Goal: Contribute content: Add original content to the website for others to see

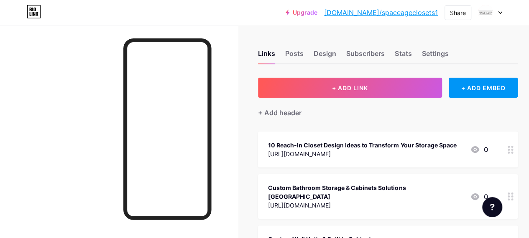
click at [500, 11] on icon at bounding box center [500, 12] width 4 height 3
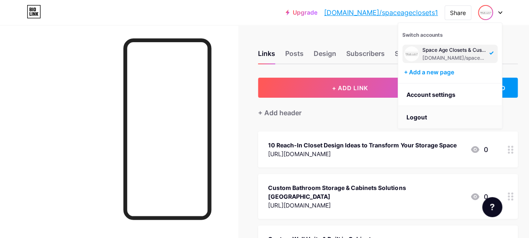
click at [411, 117] on li "Logout" at bounding box center [450, 117] width 104 height 23
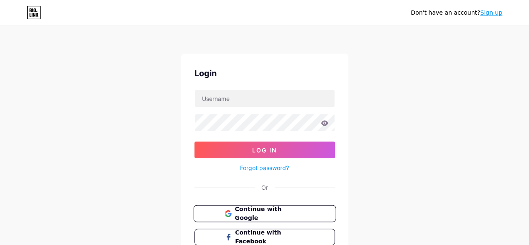
click at [244, 212] on span "Continue with Google" at bounding box center [270, 213] width 70 height 18
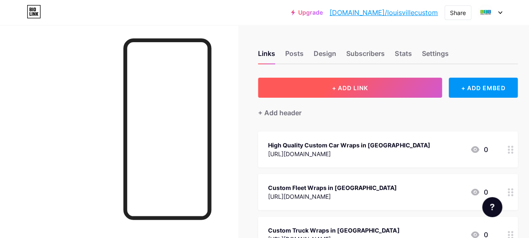
click at [340, 88] on span "+ ADD LINK" at bounding box center [350, 87] width 36 height 7
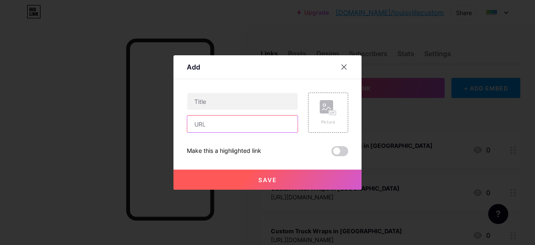
click at [202, 119] on input "text" at bounding box center [242, 123] width 110 height 17
paste input "https://louisvillecustomsigns.com/window-graphics-and-window-decals/"
type input "https://louisvillecustomsigns.com/window-graphics-and-window-decals/"
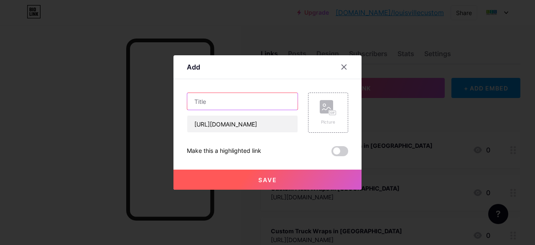
click at [210, 102] on input "text" at bounding box center [242, 101] width 110 height 17
paste input "Best Custom Window Graphics & Decals in Louisville"
type input "Best Custom Window Graphics & Decals in Louisville"
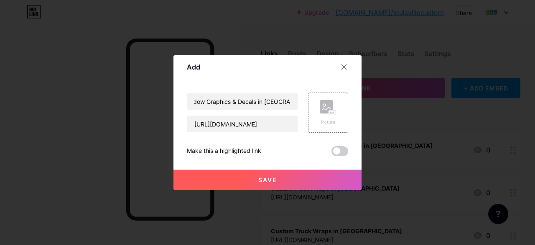
scroll to position [0, 0]
click at [266, 183] on button "Save" at bounding box center [268, 179] width 188 height 20
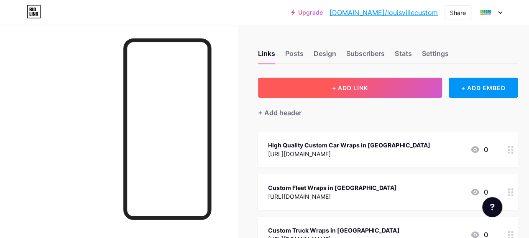
click at [335, 87] on span "+ ADD LINK" at bounding box center [350, 87] width 36 height 7
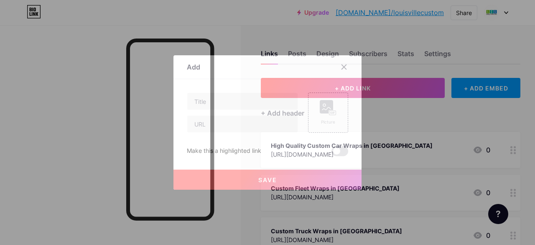
click at [238, 115] on div at bounding box center [242, 112] width 111 height 40
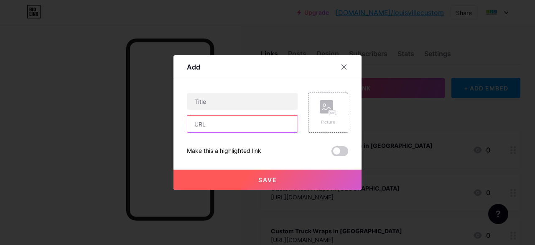
click at [227, 122] on input "text" at bounding box center [242, 123] width 110 height 17
paste input "https://louisvillecustomsigns.com/outdoor-signs/"
type input "https://louisvillecustomsigns.com/outdoor-signs/"
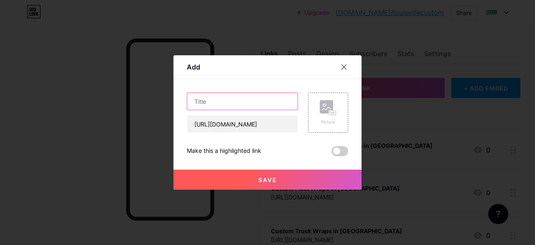
click at [214, 97] on input "text" at bounding box center [242, 101] width 110 height 17
paste input "High-quality Custom Outdoor Signs LOUISVILLE"
type input "High-quality Custom Outdoor Signs LOUISVILLE"
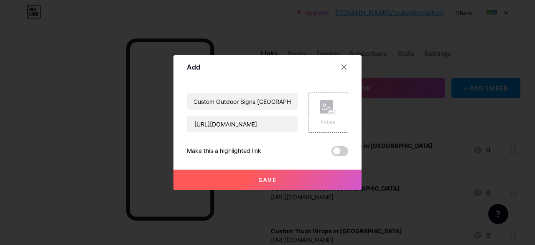
scroll to position [0, 0]
click at [253, 177] on button "Save" at bounding box center [268, 179] width 188 height 20
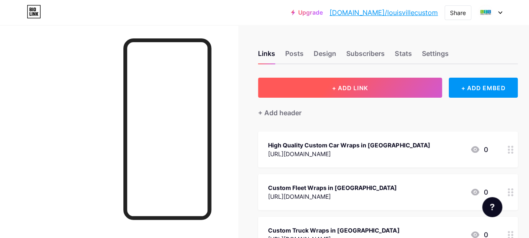
click at [323, 94] on button "+ ADD LINK" at bounding box center [350, 88] width 184 height 20
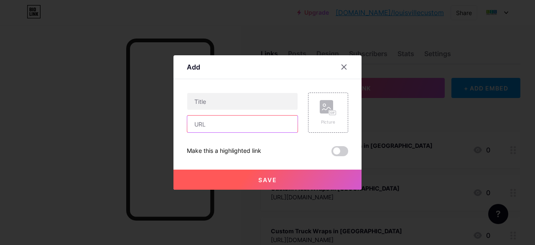
click at [219, 130] on input "text" at bounding box center [242, 123] width 110 height 17
paste input "https://louisvillecustomsigns.com/metal-signs/"
type input "https://louisvillecustomsigns.com/metal-signs/"
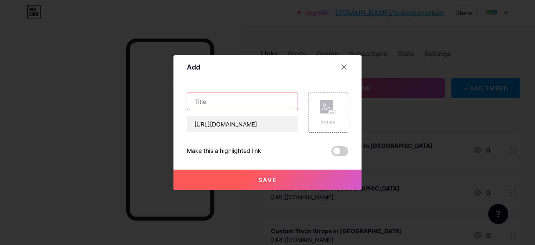
click at [215, 97] on input "text" at bounding box center [242, 101] width 110 height 17
paste input "Metal Signs in Louisville"
type input "Metal Signs in Louisville"
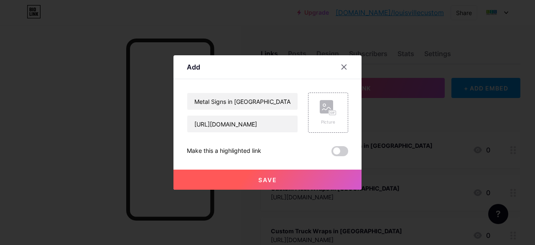
click at [266, 180] on span "Save" at bounding box center [267, 179] width 19 height 7
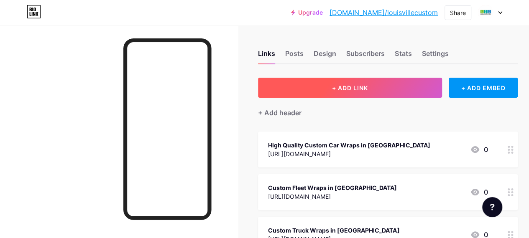
click at [320, 82] on button "+ ADD LINK" at bounding box center [350, 88] width 184 height 20
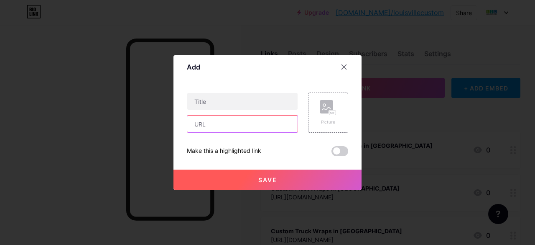
click at [240, 127] on input "text" at bounding box center [242, 123] width 110 height 17
paste input "https://louisvillecustomsigns.com/wayfinding-directional-signs/"
type input "https://louisvillecustomsigns.com/wayfinding-directional-signs/"
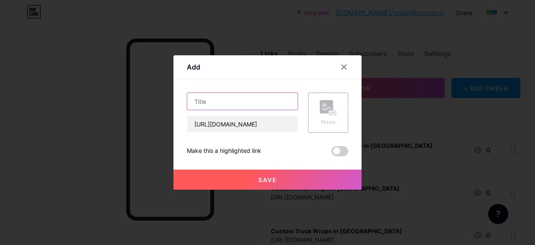
click at [212, 99] on input "text" at bounding box center [242, 101] width 110 height 17
paste input "Directional Signs in Louisville"
type input "Directional Signs in Louisville"
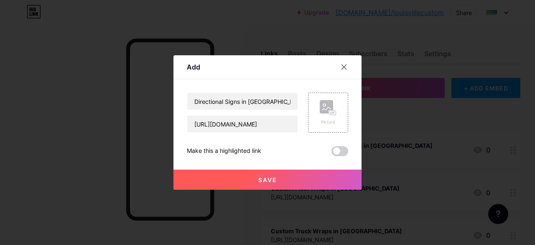
click at [277, 179] on button "Save" at bounding box center [268, 179] width 188 height 20
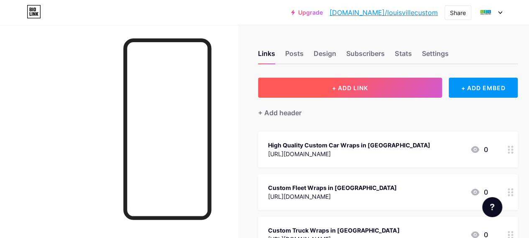
click at [319, 90] on button "+ ADD LINK" at bounding box center [350, 88] width 184 height 20
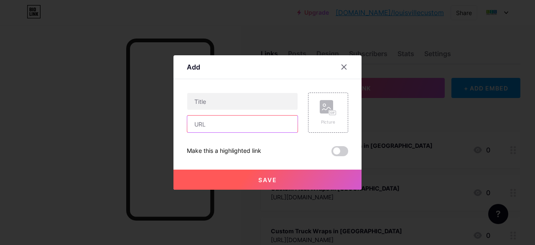
click at [227, 132] on div at bounding box center [242, 124] width 111 height 18
paste input "https://louisvillecustomsigns.com/building-signs/"
type input "https://louisvillecustomsigns.com/building-signs/"
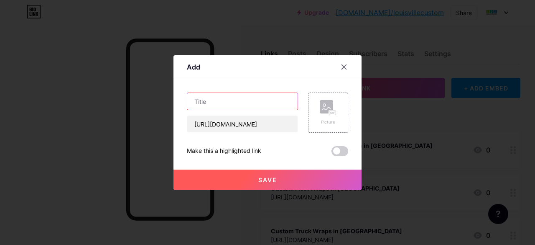
click at [198, 100] on input "text" at bounding box center [242, 101] width 110 height 17
paste input "Building Signs: Enhancing Your Business Visibility"
type input "Building Signs: Enhancing Your Business Visibility"
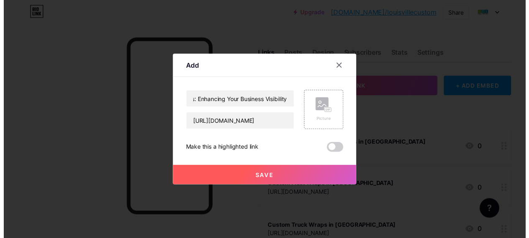
scroll to position [0, 0]
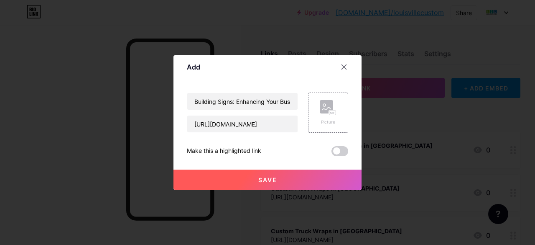
click at [261, 169] on div "Save" at bounding box center [268, 172] width 188 height 33
click at [260, 189] on button "Save" at bounding box center [268, 179] width 188 height 20
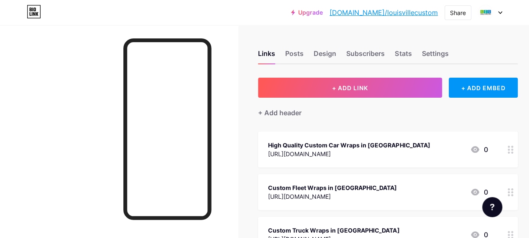
click at [397, 14] on link "bio.link/louisvillecustom" at bounding box center [384, 13] width 108 height 10
